Goal: Task Accomplishment & Management: Use online tool/utility

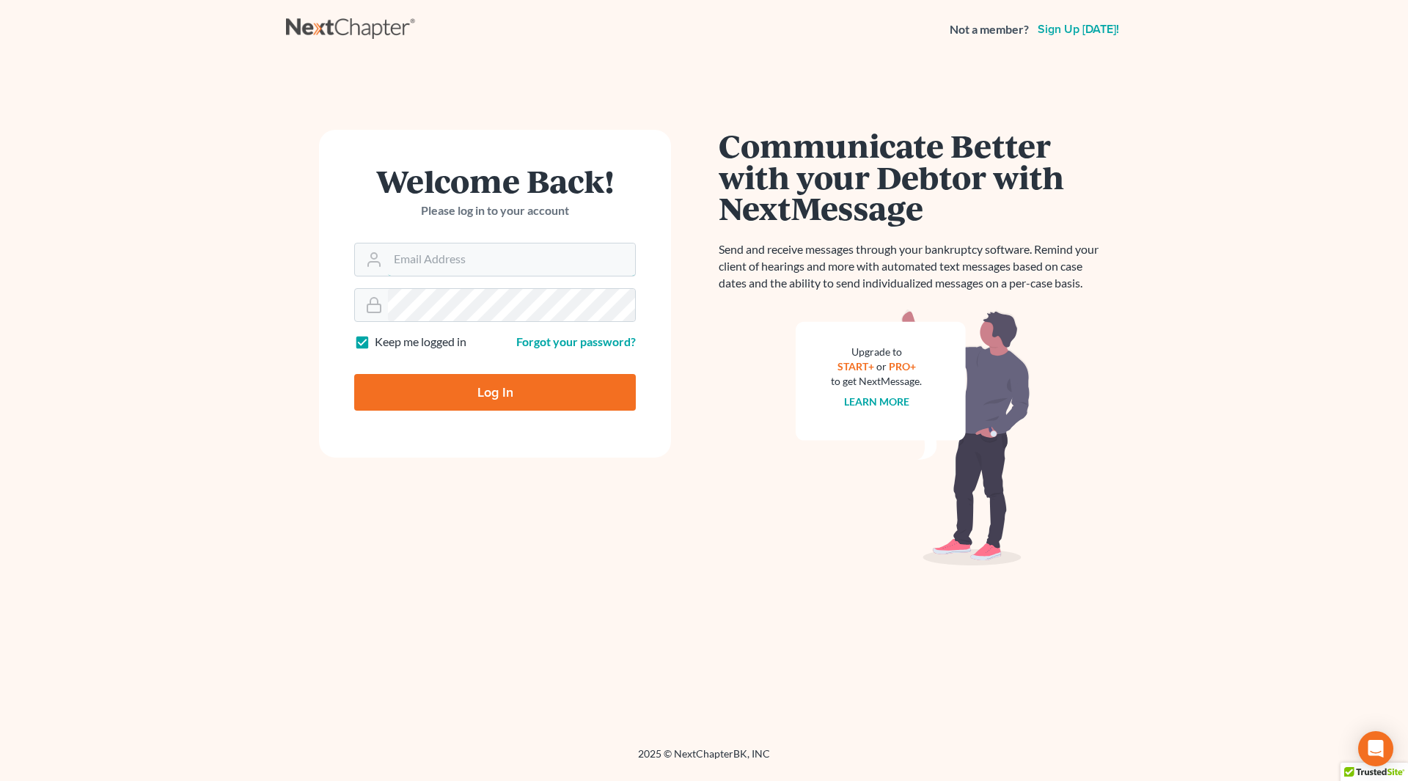
type input "[PERSON_NAME][EMAIL_ADDRESS][DOMAIN_NAME]"
click at [484, 397] on input "Log In" at bounding box center [495, 392] width 282 height 37
type input "Thinking..."
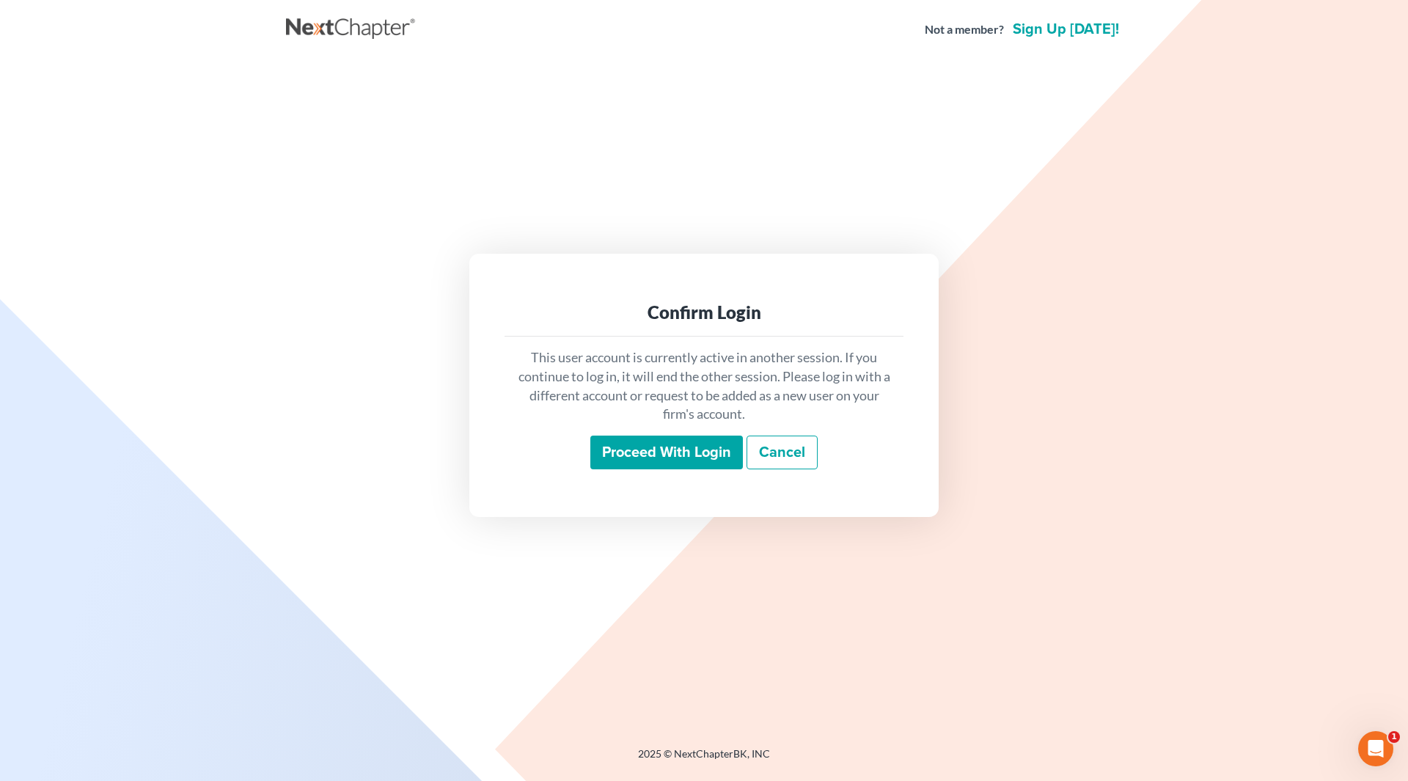
click at [650, 458] on input "Proceed with login" at bounding box center [667, 453] width 153 height 34
